Goal: Information Seeking & Learning: Learn about a topic

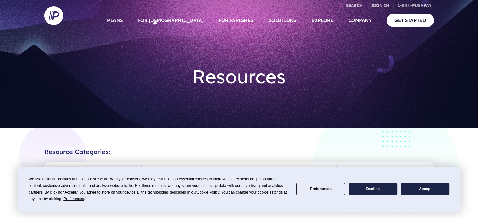
click at [397, 78] on div "Resources" at bounding box center [239, 64] width 390 height 78
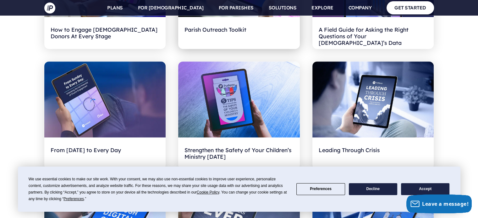
scroll to position [423, 0]
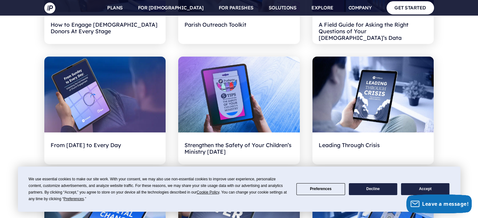
click at [418, 192] on button "Accept" at bounding box center [425, 189] width 48 height 12
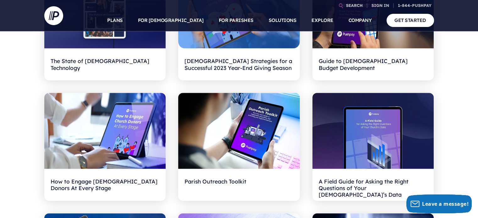
scroll to position [0, 0]
